Goal: Task Accomplishment & Management: Manage account settings

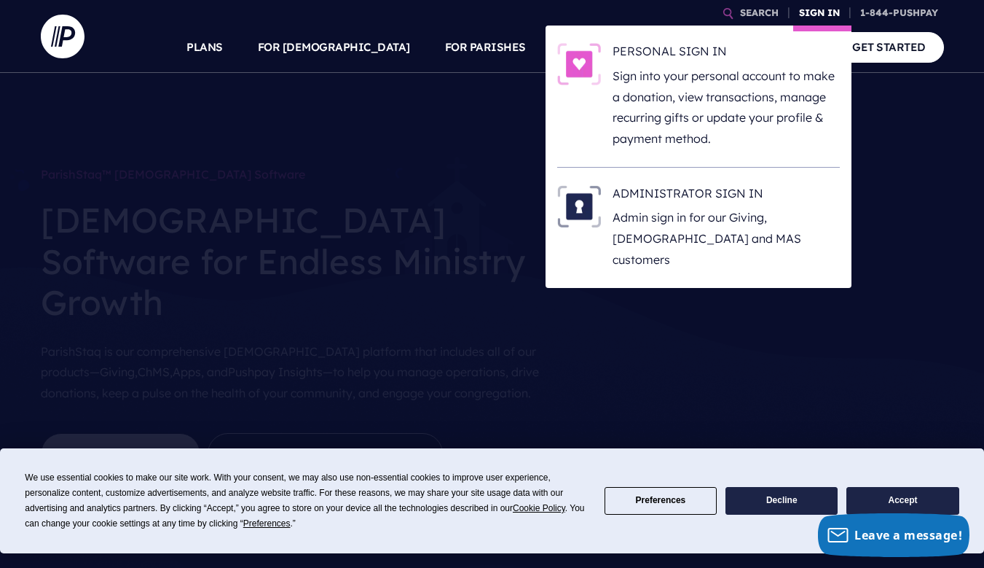
click at [825, 12] on link "SIGN IN" at bounding box center [819, 12] width 52 height 25
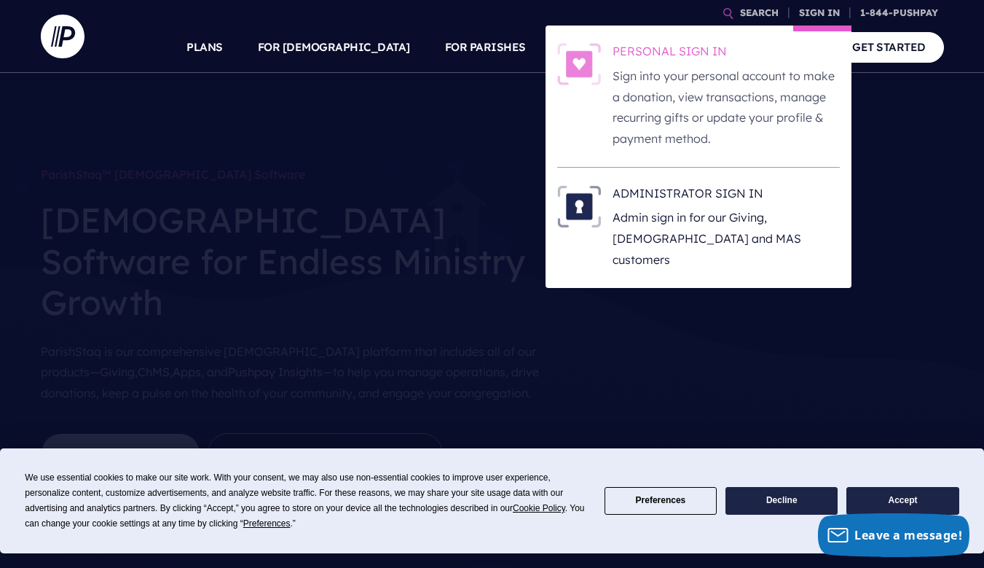
click at [683, 106] on p "Sign into your personal account to make a donation, view transactions, manage r…" at bounding box center [726, 108] width 227 height 84
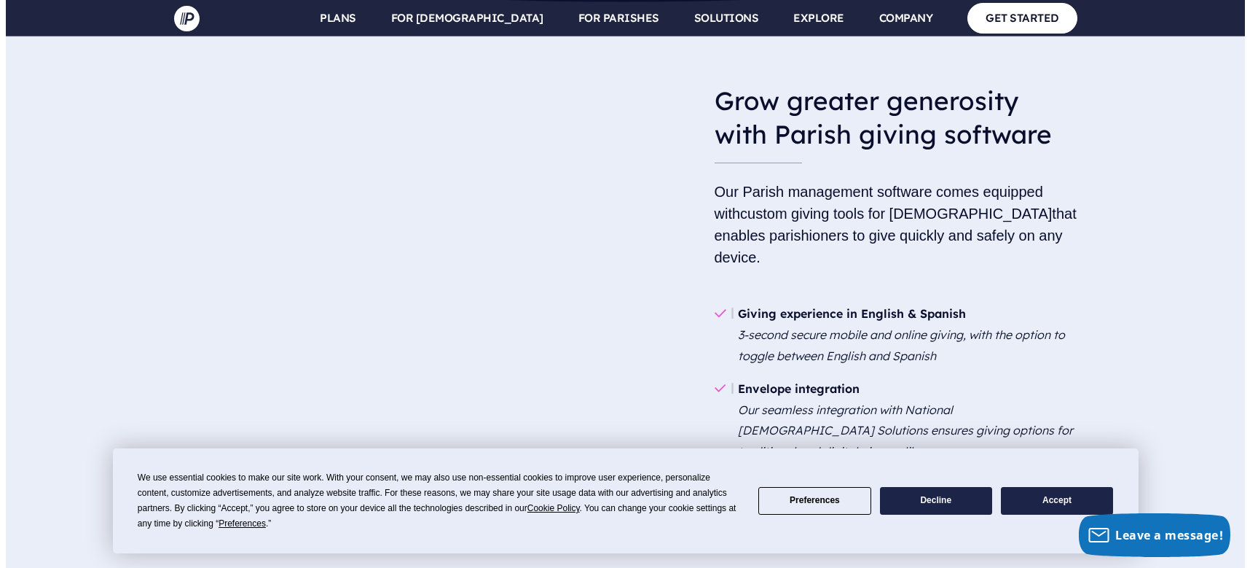
scroll to position [1676, 0]
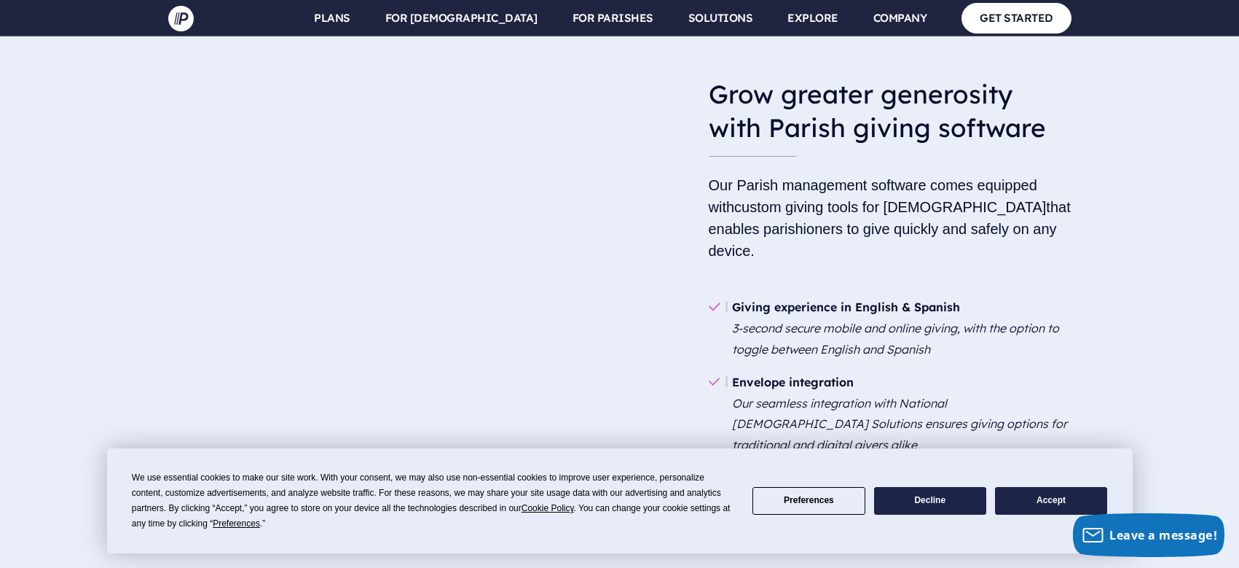
click at [828, 498] on button "Preferences" at bounding box center [809, 501] width 112 height 28
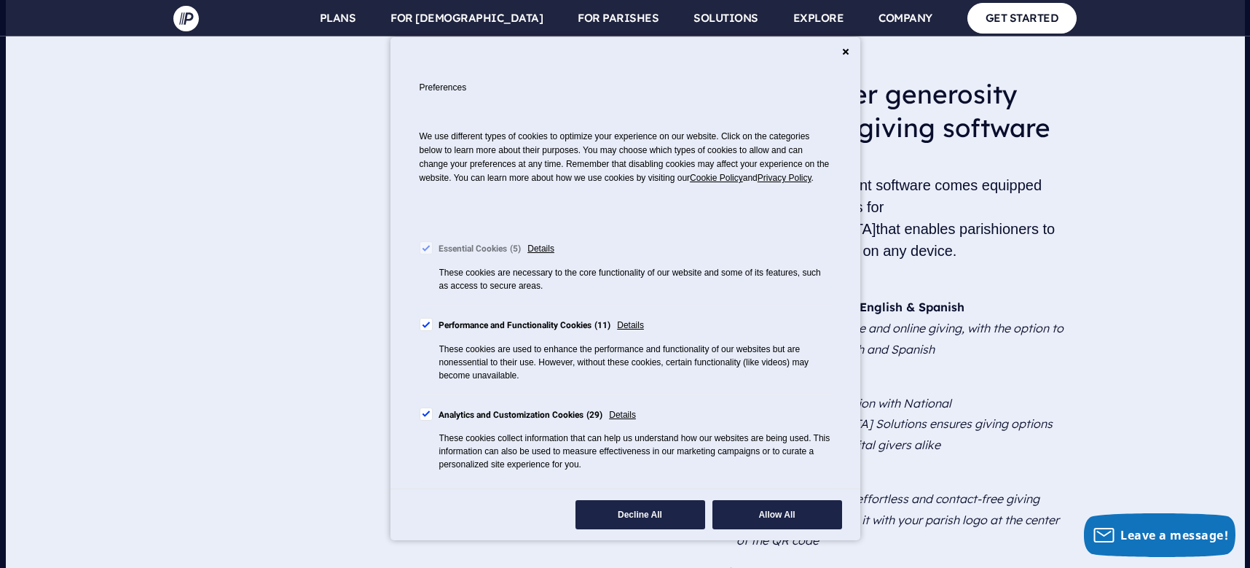
click at [431, 331] on div "Cookie Consent Preferences" at bounding box center [426, 324] width 13 height 13
click at [430, 420] on div "Cookie Consent Preferences" at bounding box center [426, 413] width 13 height 13
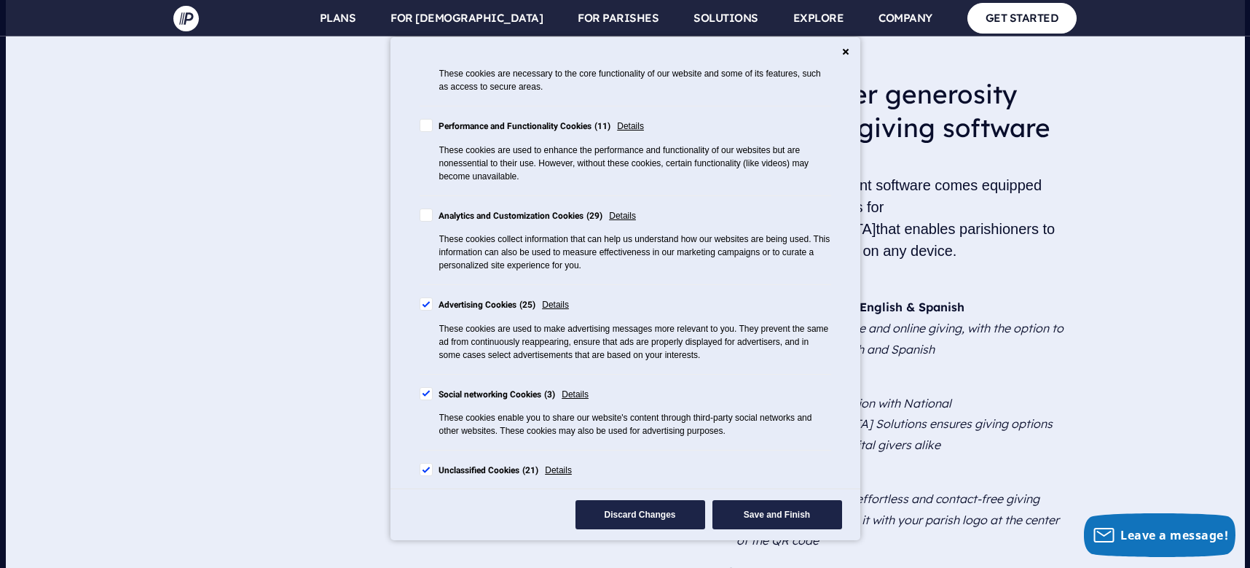
scroll to position [227, 0]
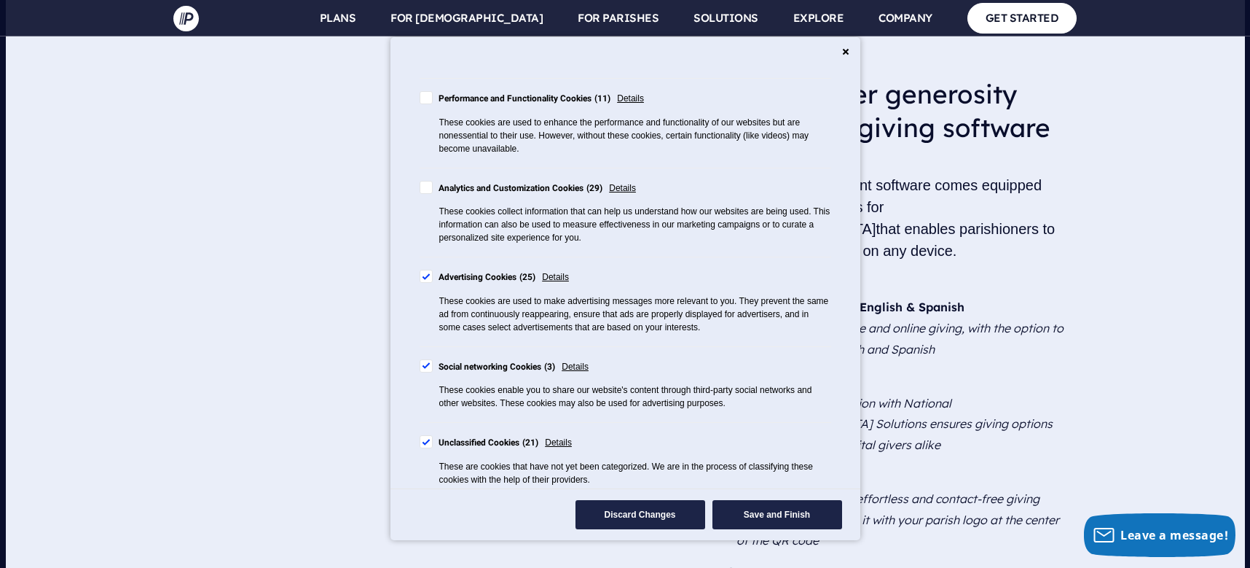
click at [433, 286] on label "Advertising Cookies 25" at bounding box center [478, 278] width 117 height 16
click at [425, 372] on div "Cookie Consent Preferences" at bounding box center [426, 365] width 13 height 13
drag, startPoint x: 428, startPoint y: 457, endPoint x: 597, endPoint y: 434, distance: 170.5
click at [428, 448] on div "Cookie Consent Preferences" at bounding box center [426, 441] width 13 height 13
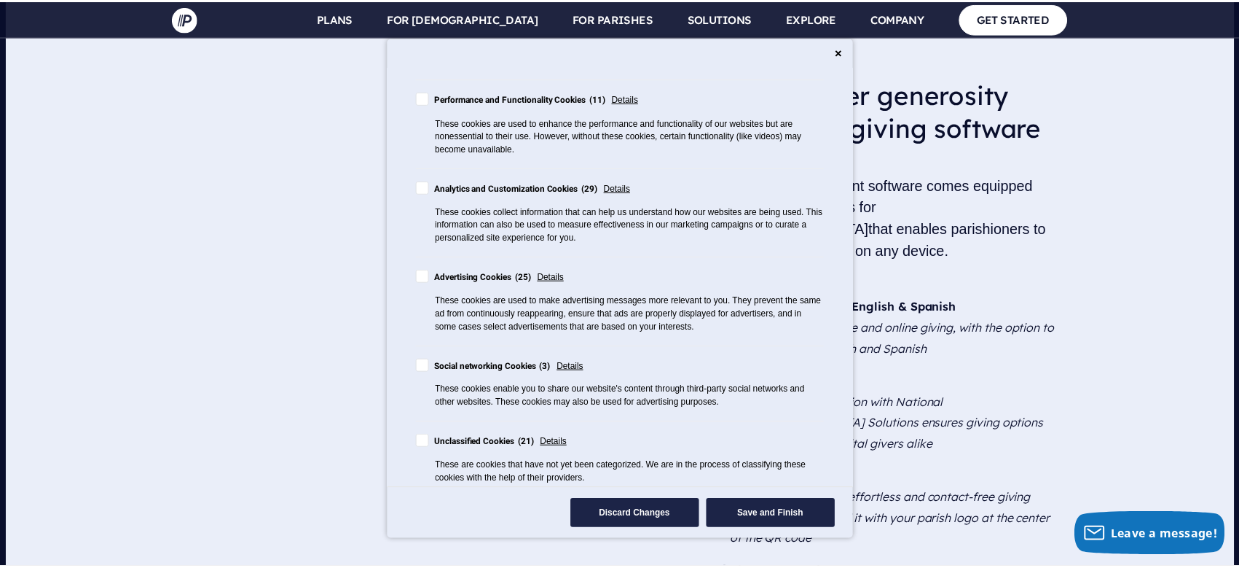
scroll to position [251, 0]
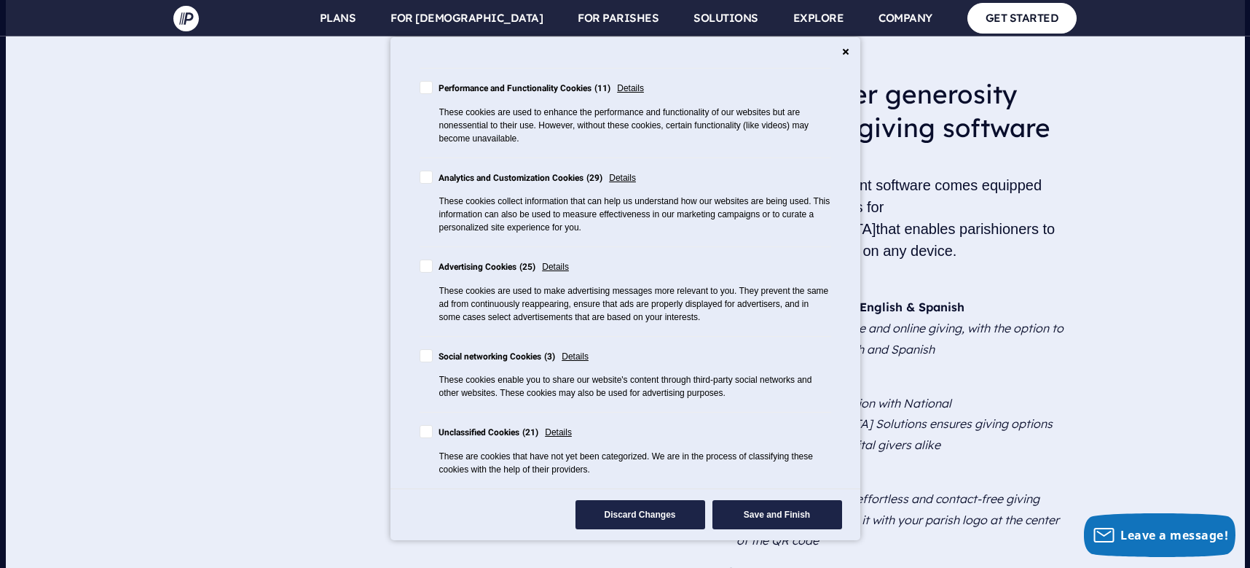
click at [782, 514] on button "Save and Finish" at bounding box center [777, 514] width 130 height 29
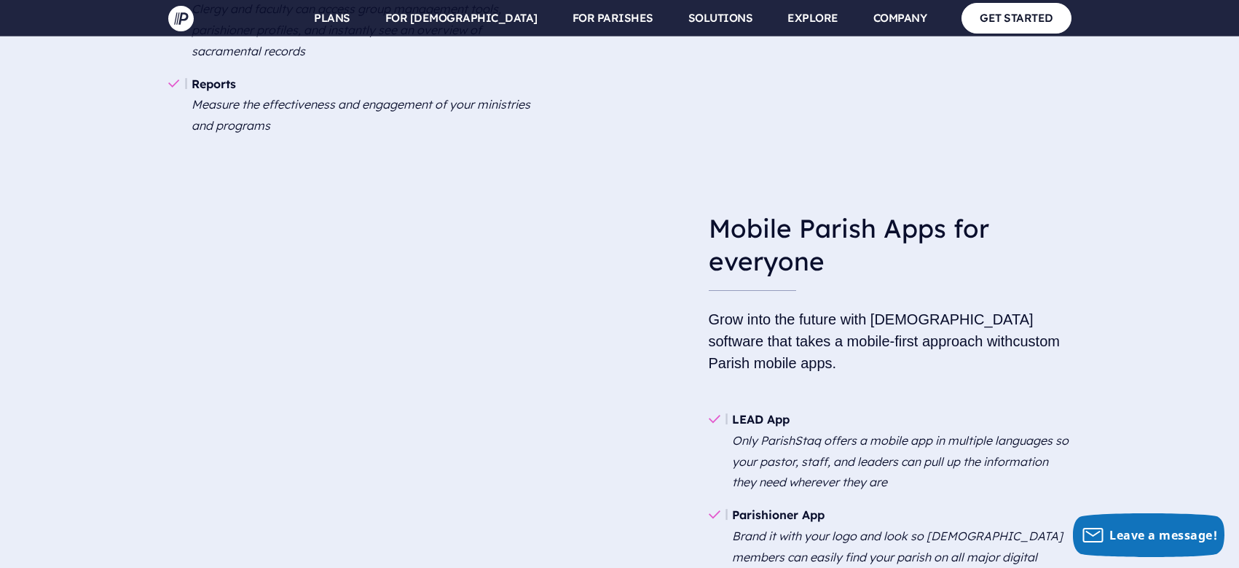
scroll to position [2841, 0]
